Goal: Browse casually

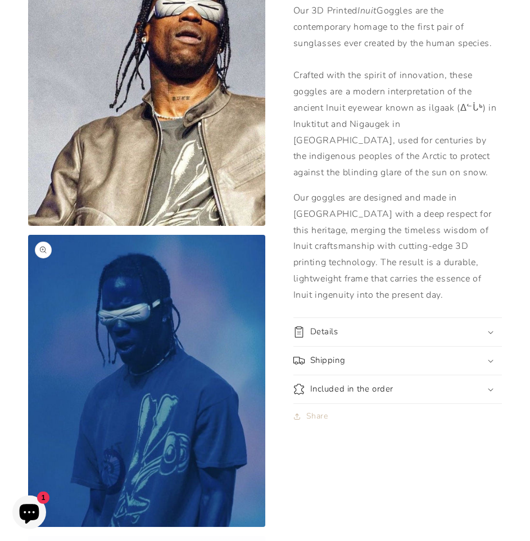
scroll to position [745, 0]
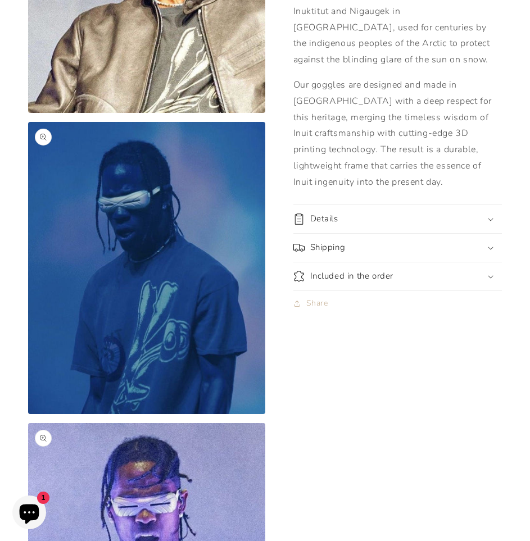
click at [409, 289] on div "Inuit Goggles - The [PERSON_NAME] Inuit Goggles - The [PERSON_NAME] Regular pri…" at bounding box center [383, 27] width 237 height 1393
click at [403, 290] on div "Inuit Goggles - The [PERSON_NAME] Inuit Goggles - The [PERSON_NAME] Regular pri…" at bounding box center [383, 27] width 237 height 1393
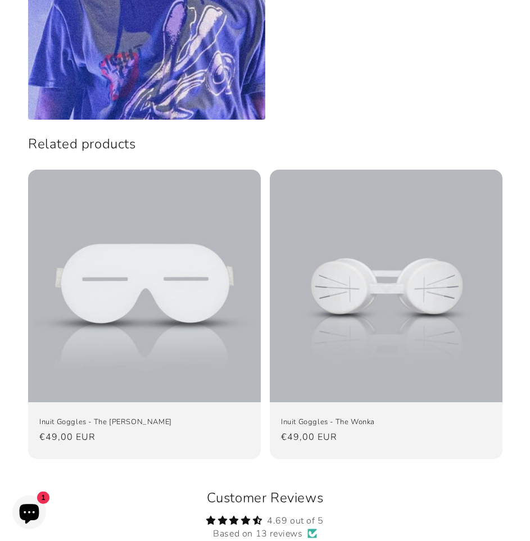
scroll to position [1375, 0]
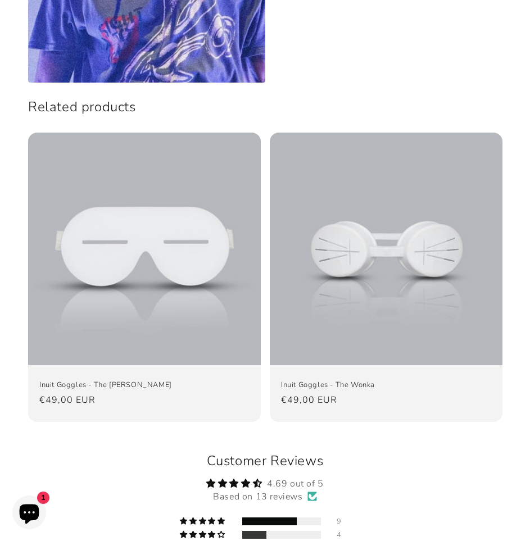
click at [347, 94] on product-recommendations "Related products Inuit Goggles - The [PERSON_NAME] Inuit Goggles - The [PERSON_…" at bounding box center [265, 266] width 530 height 344
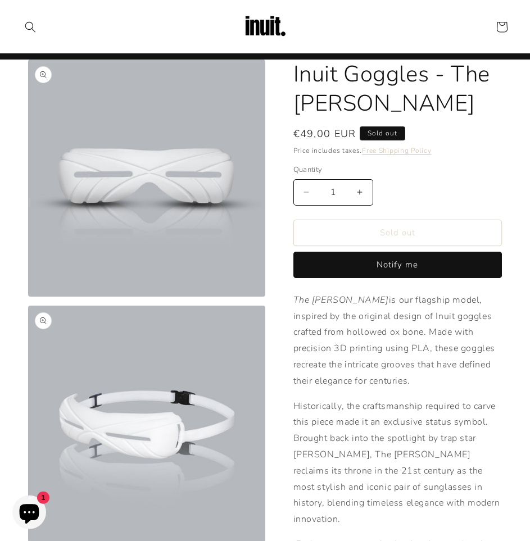
scroll to position [0, 0]
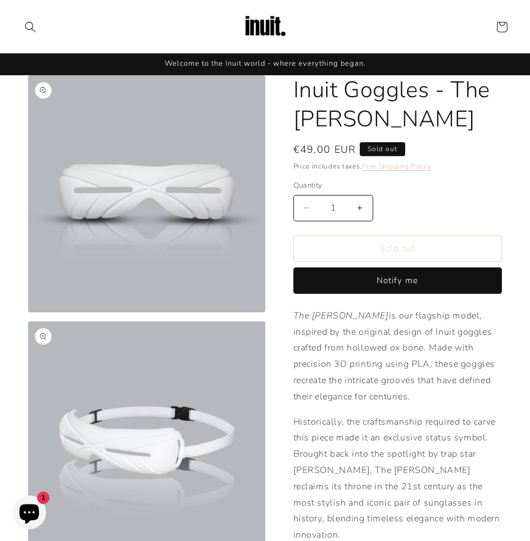
click at [262, 24] on img at bounding box center [265, 26] width 45 height 45
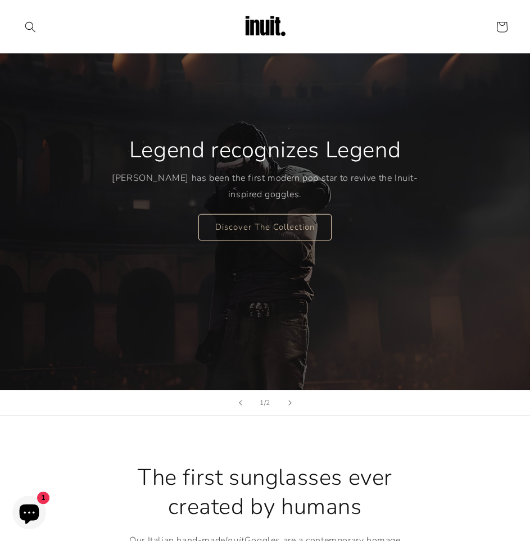
scroll to position [57, 0]
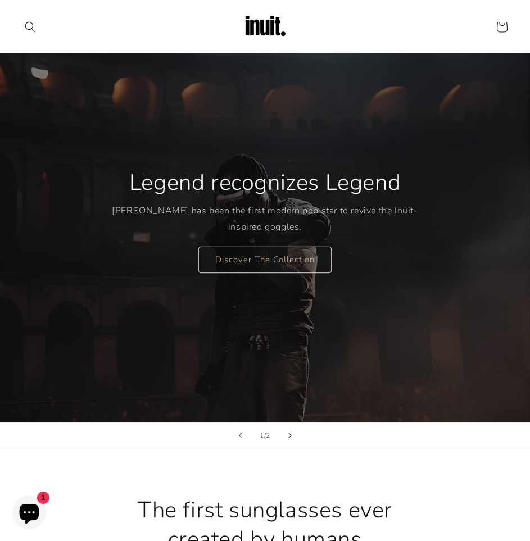
click at [293, 432] on button "Next slide" at bounding box center [289, 435] width 25 height 25
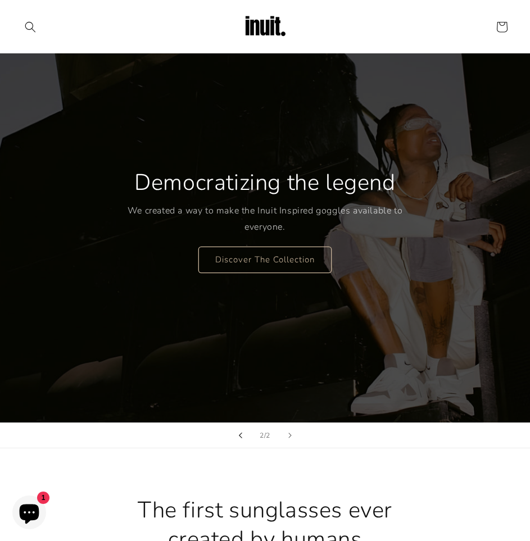
click at [239, 438] on icon "Previous slide" at bounding box center [240, 435] width 4 height 6
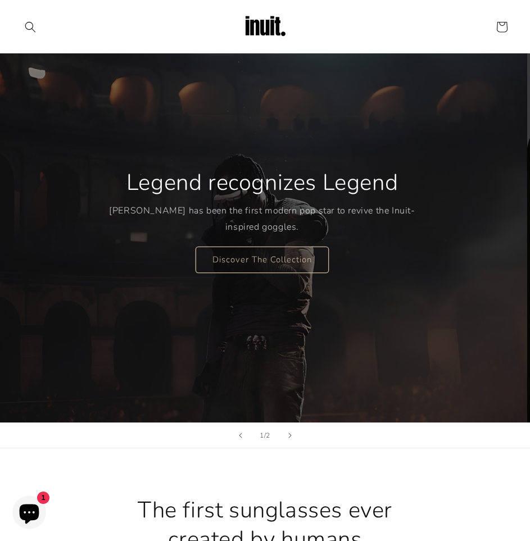
scroll to position [0, 1]
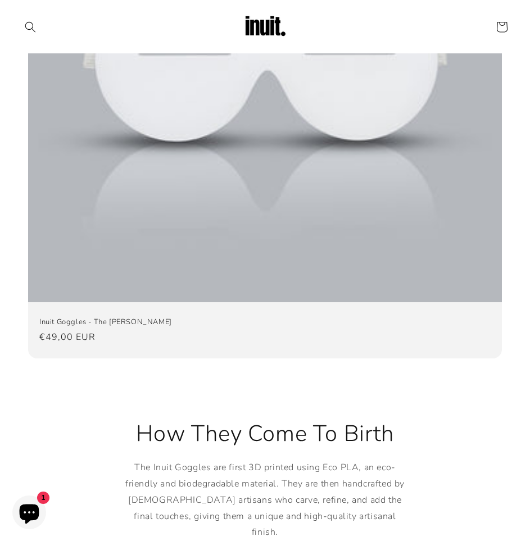
scroll to position [3150, 0]
